Goal: Task Accomplishment & Management: Manage account settings

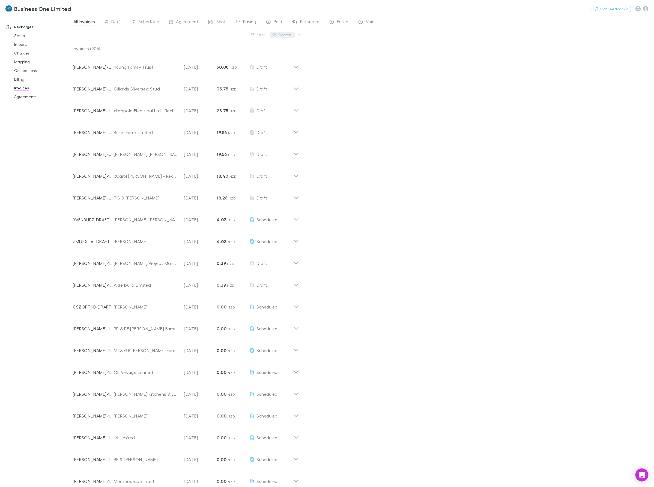
click at [284, 33] on button "Search" at bounding box center [282, 35] width 25 height 7
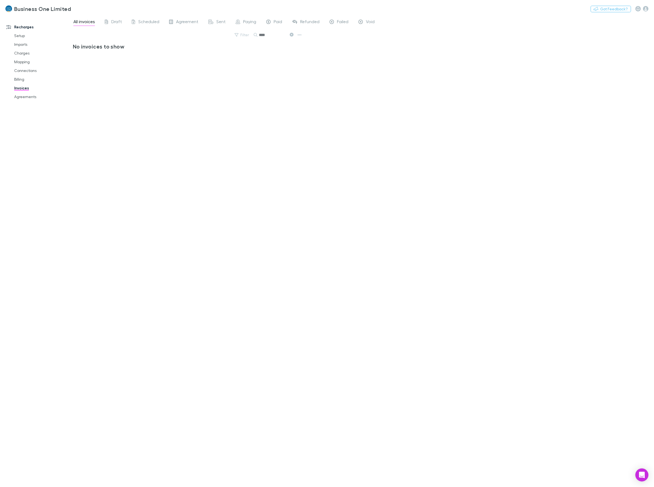
click at [125, 259] on div "No invoices to show" at bounding box center [188, 263] width 230 height 440
drag, startPoint x: 277, startPoint y: 36, endPoint x: 167, endPoint y: 44, distance: 110.0
click at [176, 43] on div "All invoices Draft Scheduled Agreement Sent Paying Paid Refunded Failed Void Fi…" at bounding box center [363, 251] width 581 height 472
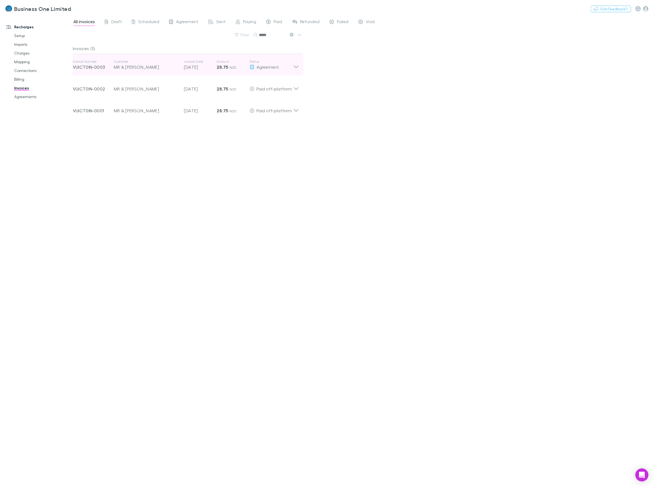
click at [297, 67] on icon at bounding box center [296, 64] width 6 height 11
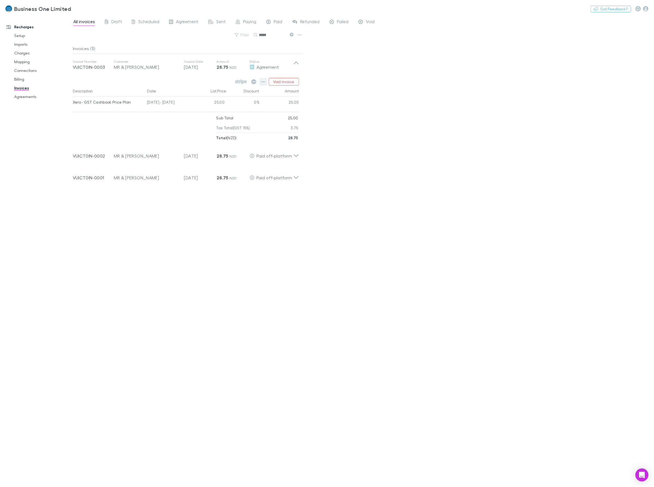
click at [261, 81] on icon "button" at bounding box center [263, 82] width 4 height 4
click at [211, 116] on p "Mark as paid" at bounding box center [230, 113] width 66 height 7
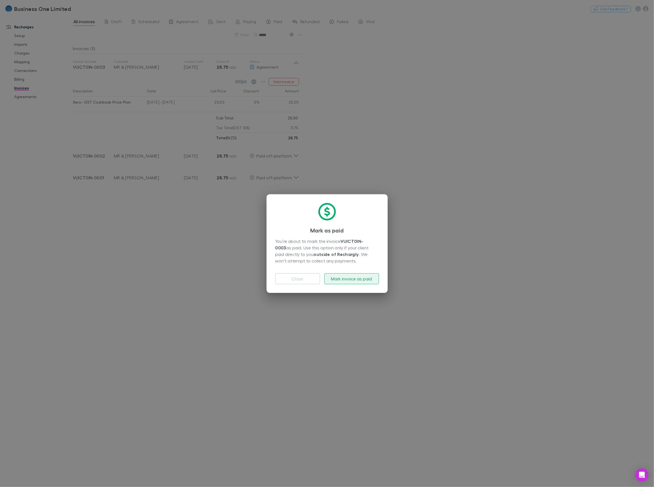
click at [341, 274] on button "Mark invoice as paid" at bounding box center [351, 279] width 55 height 11
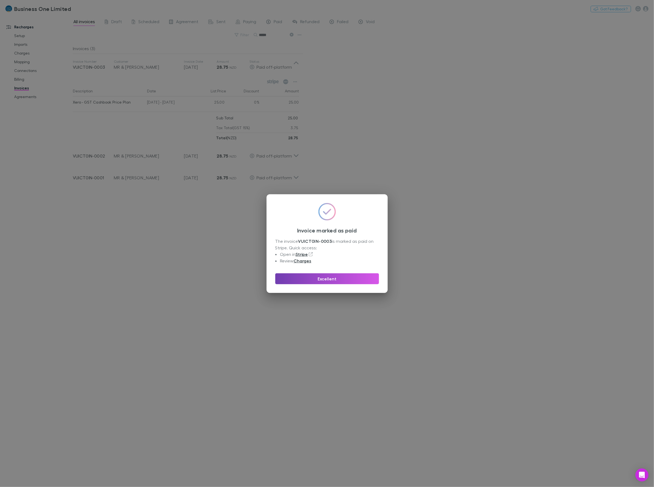
click at [320, 277] on button "Excellent" at bounding box center [327, 279] width 104 height 11
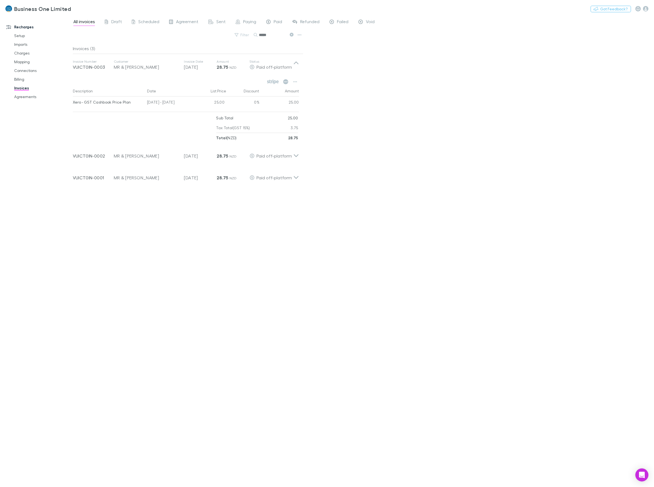
drag, startPoint x: 273, startPoint y: 36, endPoint x: 199, endPoint y: 45, distance: 74.2
click at [199, 45] on div "All invoices Draft Scheduled Agreement Sent Paying Paid Refunded Failed Void Fi…" at bounding box center [363, 251] width 581 height 472
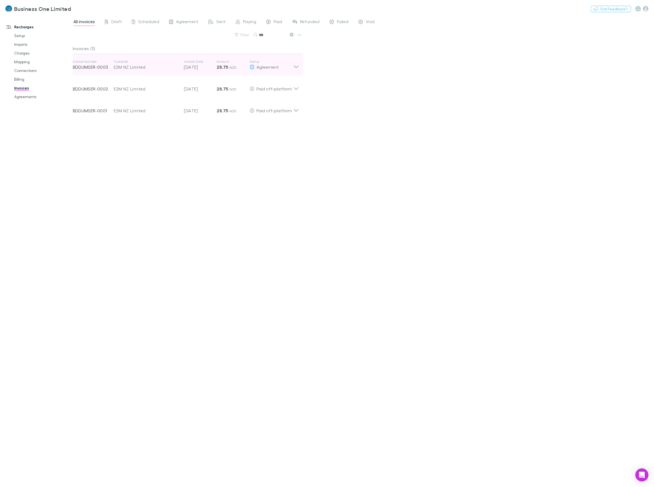
click at [292, 63] on p "Status" at bounding box center [272, 61] width 44 height 4
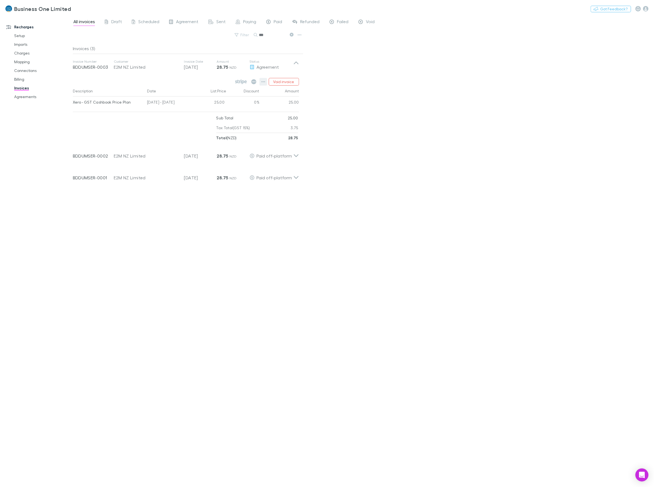
click at [264, 82] on icon "button" at bounding box center [263, 81] width 4 height 1
click at [217, 114] on p "Mark as paid" at bounding box center [230, 113] width 66 height 7
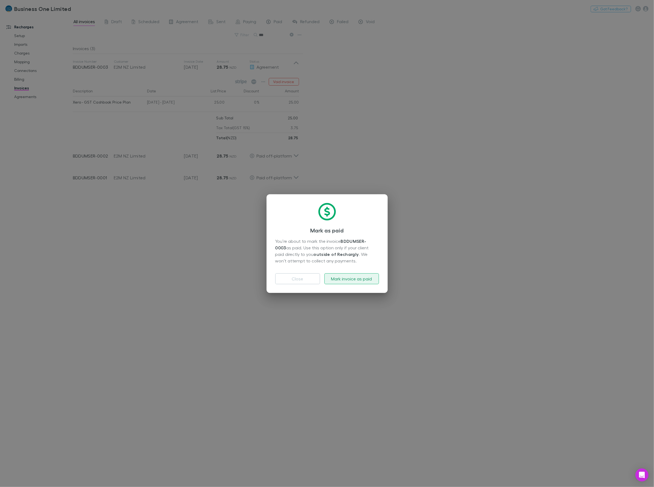
click at [336, 276] on button "Mark invoice as paid" at bounding box center [351, 279] width 55 height 11
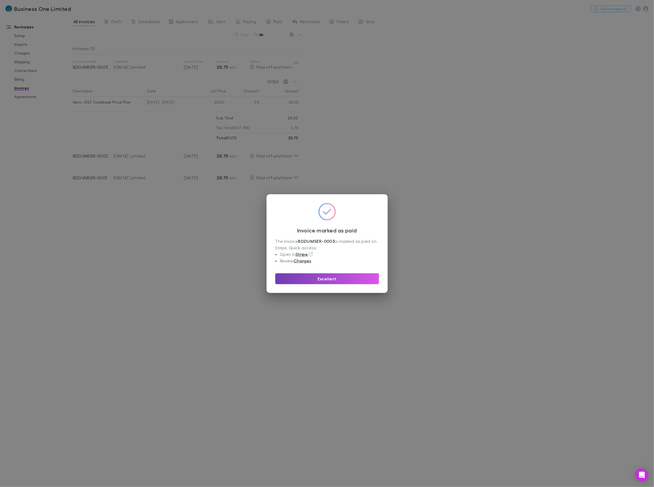
click at [335, 276] on button "Excellent" at bounding box center [327, 279] width 104 height 11
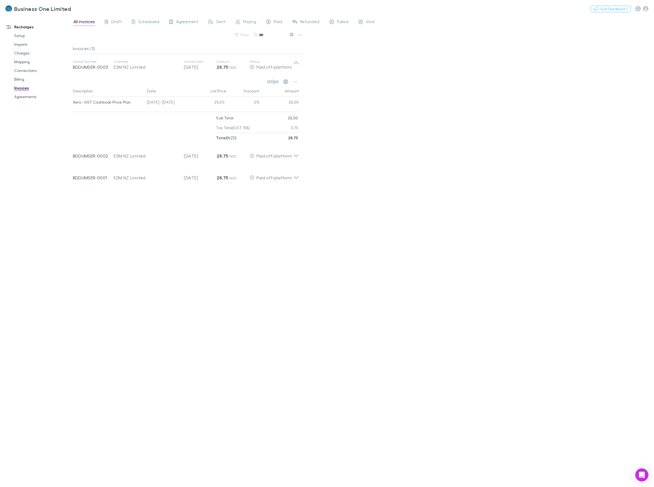
drag, startPoint x: 250, startPoint y: 35, endPoint x: 110, endPoint y: 28, distance: 140.6
click at [132, 33] on div "Filter Search ***" at bounding box center [188, 37] width 230 height 12
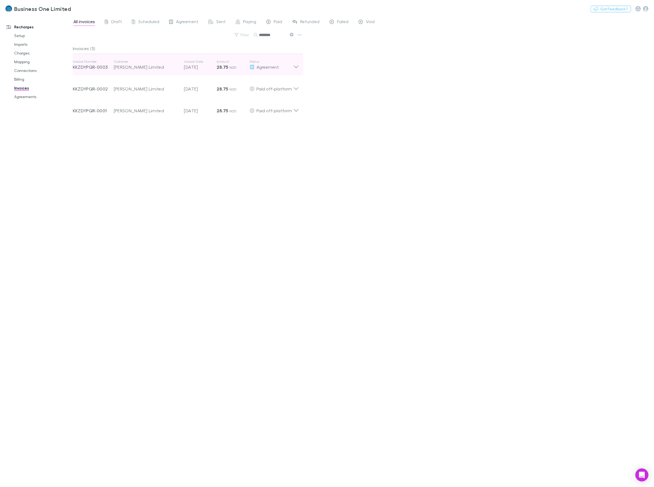
type input "********"
click at [298, 64] on icon at bounding box center [296, 64] width 6 height 11
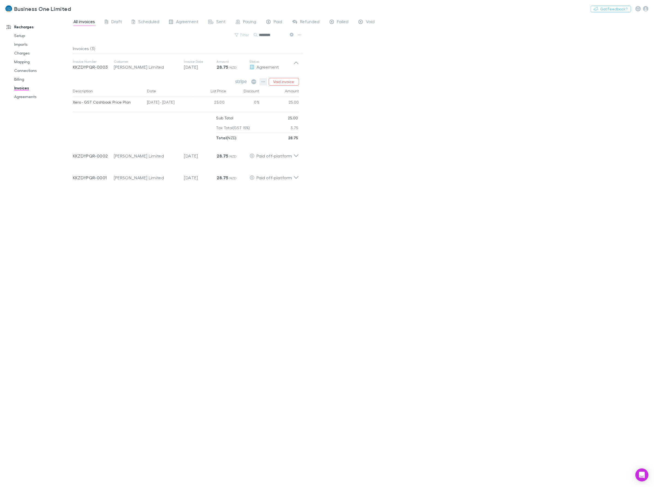
click at [264, 82] on icon "button" at bounding box center [263, 81] width 4 height 1
click at [213, 116] on p "Mark as paid" at bounding box center [230, 113] width 66 height 7
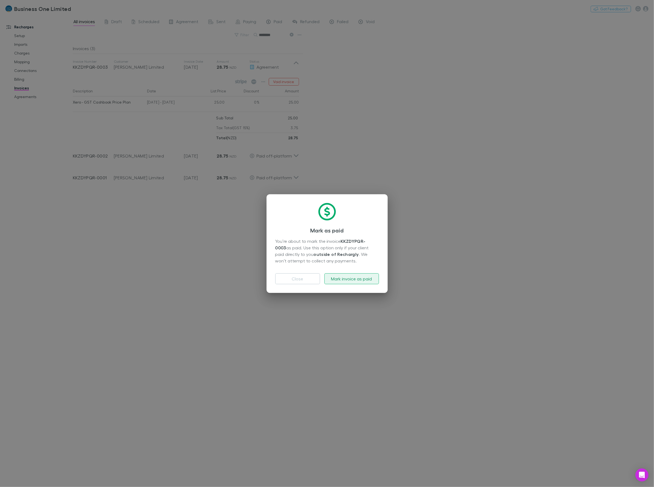
click at [336, 284] on button "Mark invoice as paid" at bounding box center [351, 279] width 55 height 11
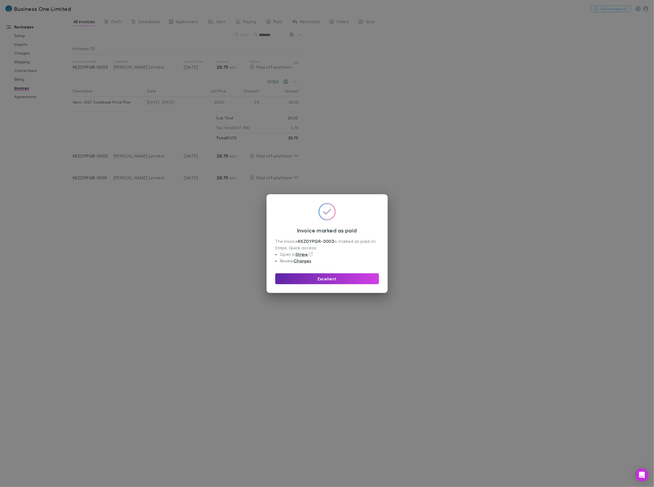
click at [324, 271] on div "Excellent" at bounding box center [327, 276] width 104 height 15
click at [324, 276] on button "Excellent" at bounding box center [327, 279] width 104 height 11
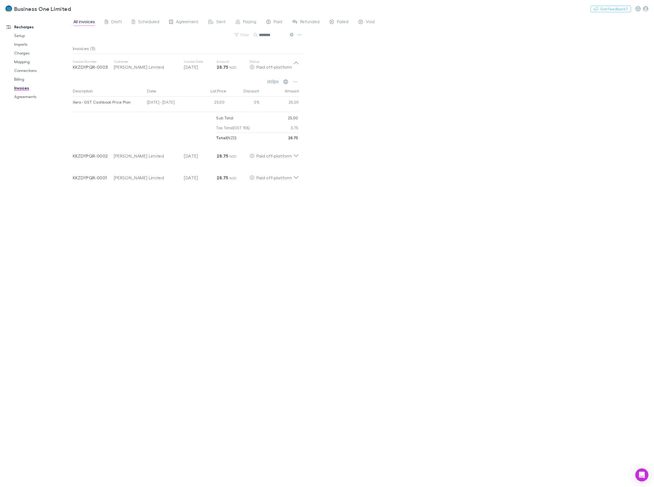
click at [75, 19] on span "All invoices" at bounding box center [84, 22] width 22 height 7
click at [292, 35] on icon at bounding box center [292, 35] width 4 height 4
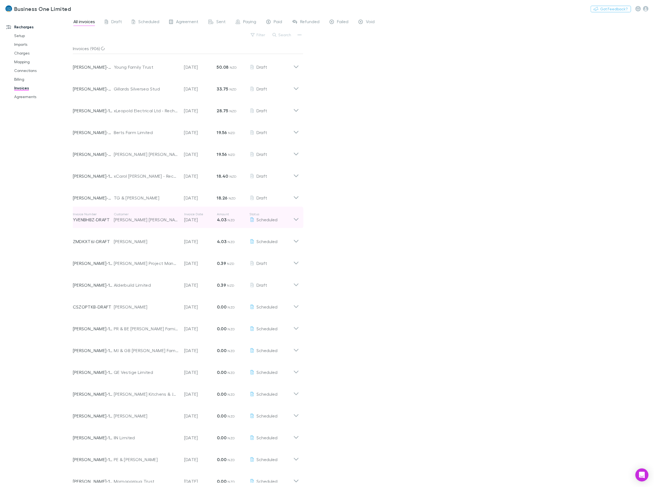
click at [96, 208] on div "Invoice Number YVENBHBZ-DRAFT Customer [PERSON_NAME] [PERSON_NAME] Invoice Date…" at bounding box center [183, 218] width 220 height 20
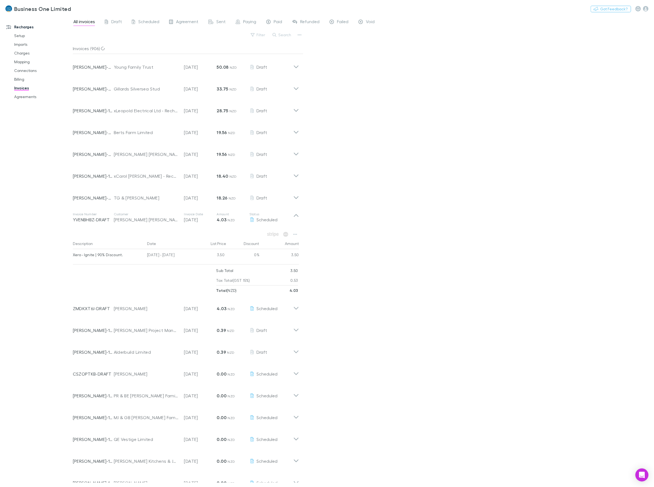
click at [274, 35] on icon "button" at bounding box center [274, 35] width 4 height 4
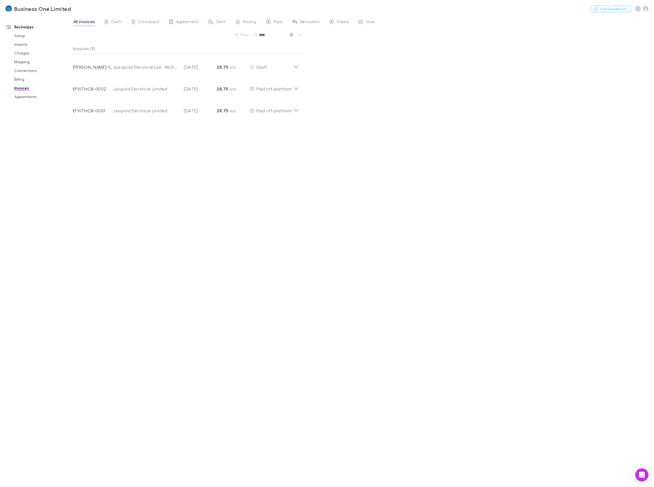
click at [371, 133] on div "All invoices Draft Scheduled Agreement Sent Paying Paid Refunded Failed Void Fi…" at bounding box center [363, 251] width 581 height 472
click at [296, 68] on icon at bounding box center [296, 64] width 6 height 11
click at [368, 93] on div "All invoices Draft Scheduled Agreement Sent Paying Paid Refunded Failed Void Fi…" at bounding box center [363, 251] width 581 height 472
drag, startPoint x: 280, startPoint y: 36, endPoint x: 206, endPoint y: 38, distance: 73.4
click at [206, 38] on div "Filter Search ****" at bounding box center [188, 37] width 230 height 12
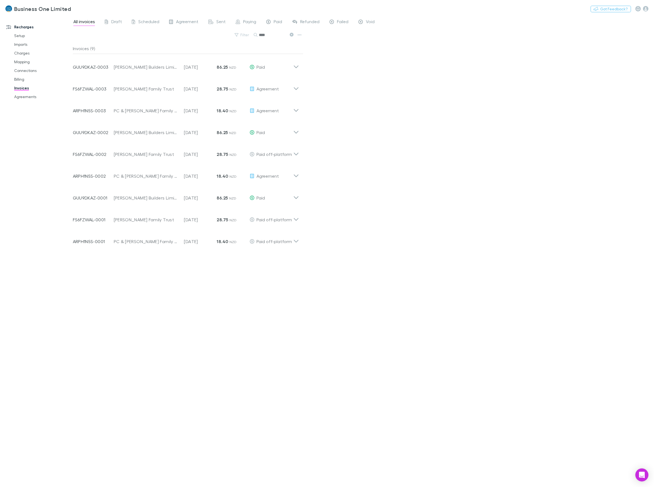
click at [392, 89] on div "All invoices Draft Scheduled Agreement Sent Paying Paid Refunded Failed Void Fi…" at bounding box center [363, 251] width 581 height 472
click at [279, 36] on input "****" at bounding box center [272, 35] width 27 height 8
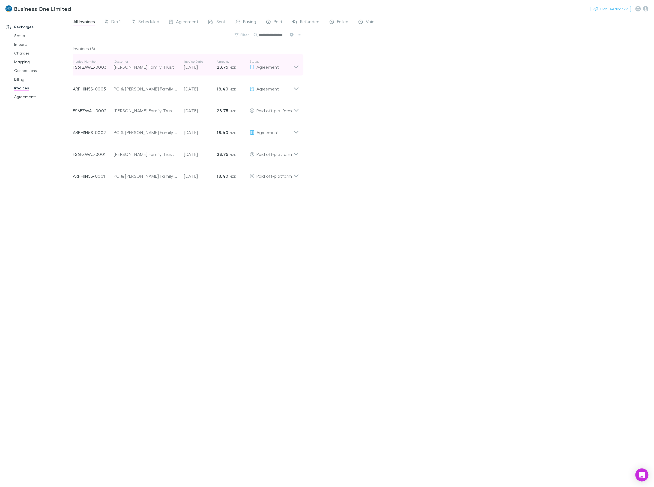
type input "**********"
click at [295, 70] on div "Invoice Number FS6FZWAL-0003 Customer [PERSON_NAME] Family Trust Invoice Date […" at bounding box center [185, 65] width 235 height 22
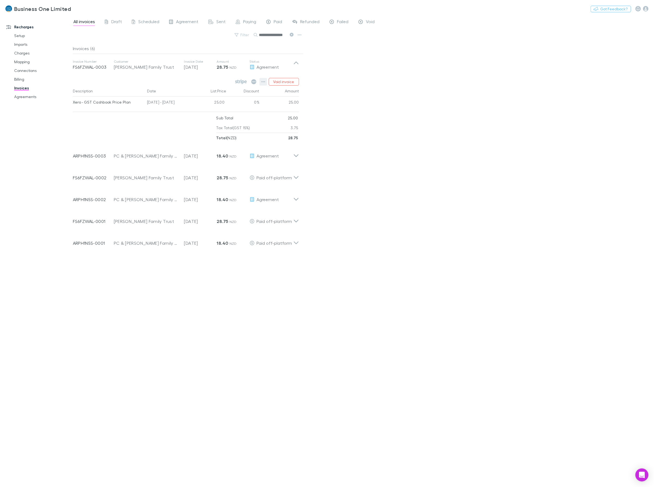
click at [263, 84] on button "button" at bounding box center [263, 82] width 8 height 8
click at [218, 115] on p "Mark as paid" at bounding box center [230, 113] width 66 height 7
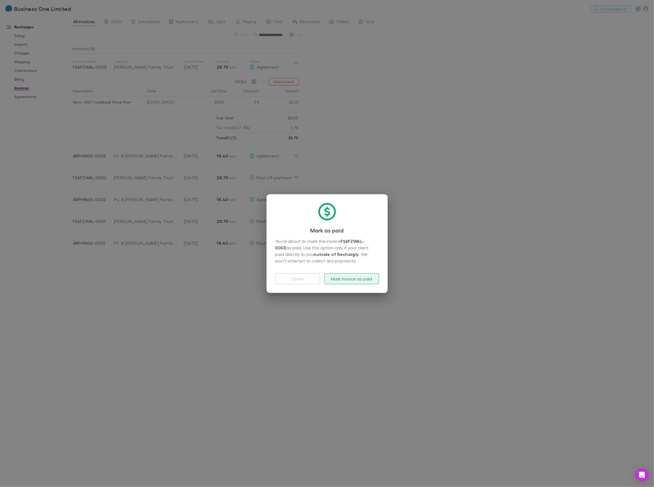
click at [348, 276] on button "Mark invoice as paid" at bounding box center [351, 279] width 55 height 11
